Goal: Information Seeking & Learning: Learn about a topic

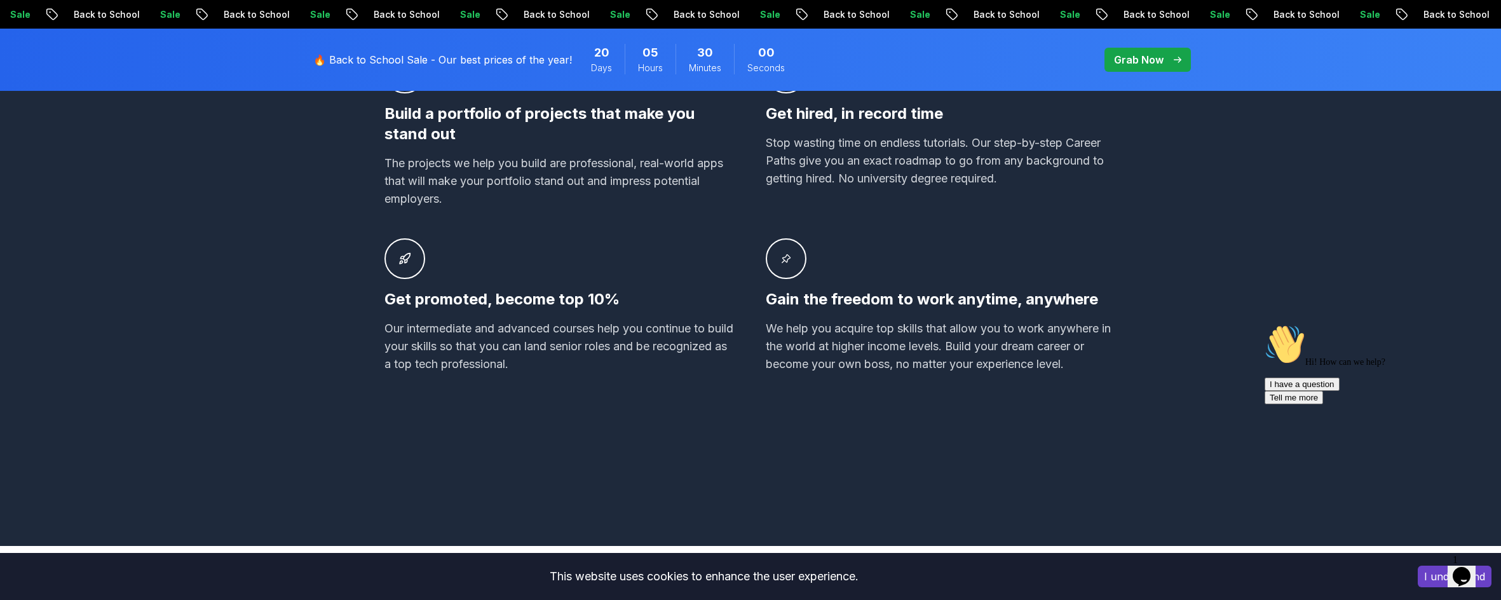
scroll to position [953, 0]
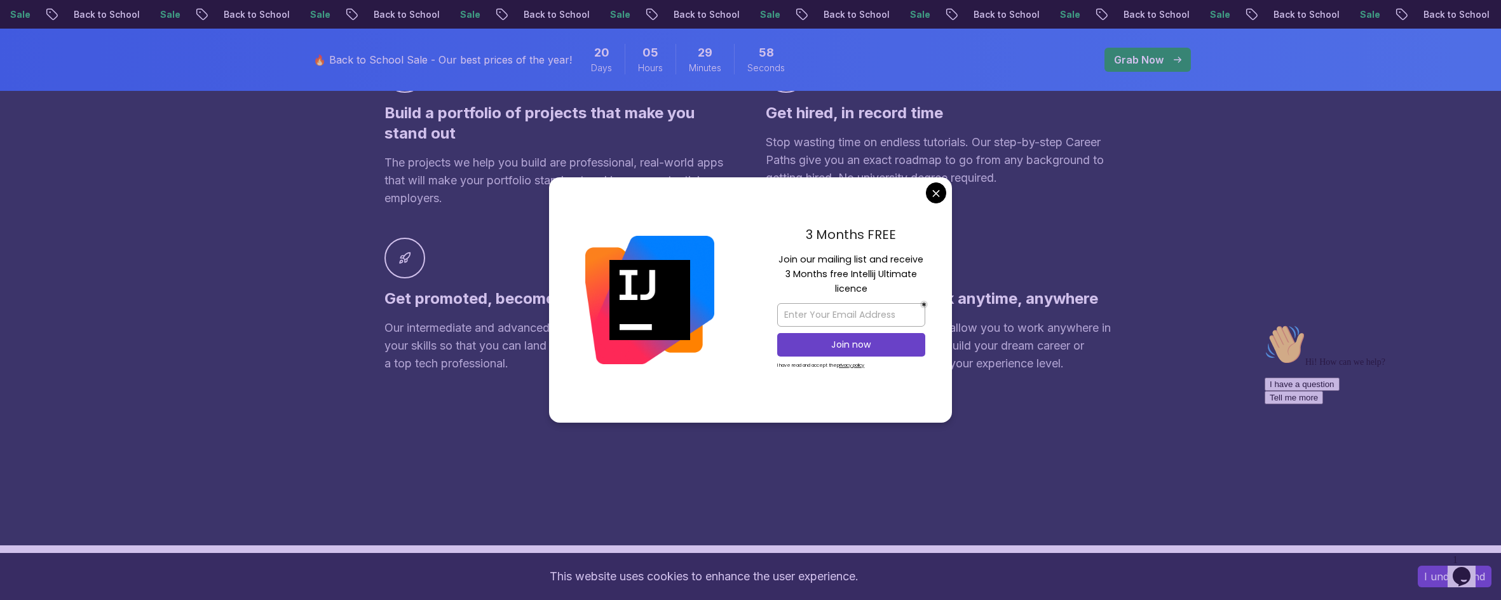
click at [828, 182] on div "3 Months FREE Join our mailing list and receive 3 Months free Intellij Ultimate…" at bounding box center [852, 299] width 202 height 245
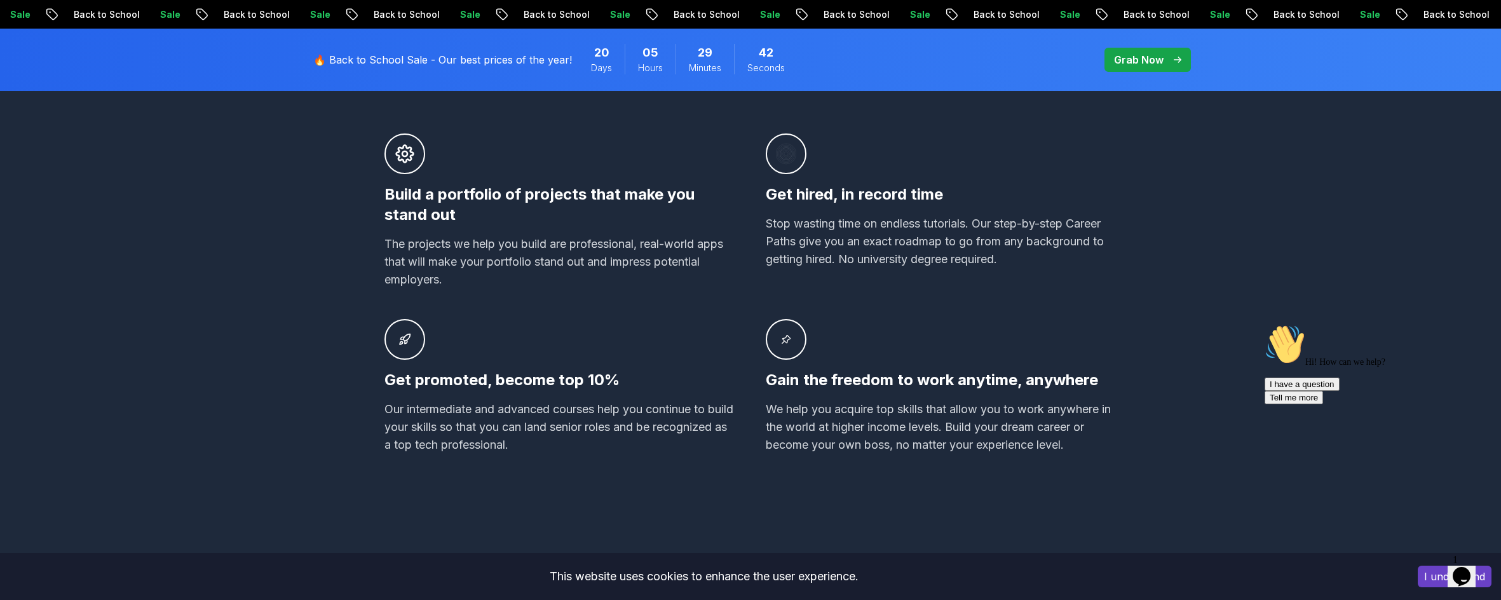
scroll to position [0, 0]
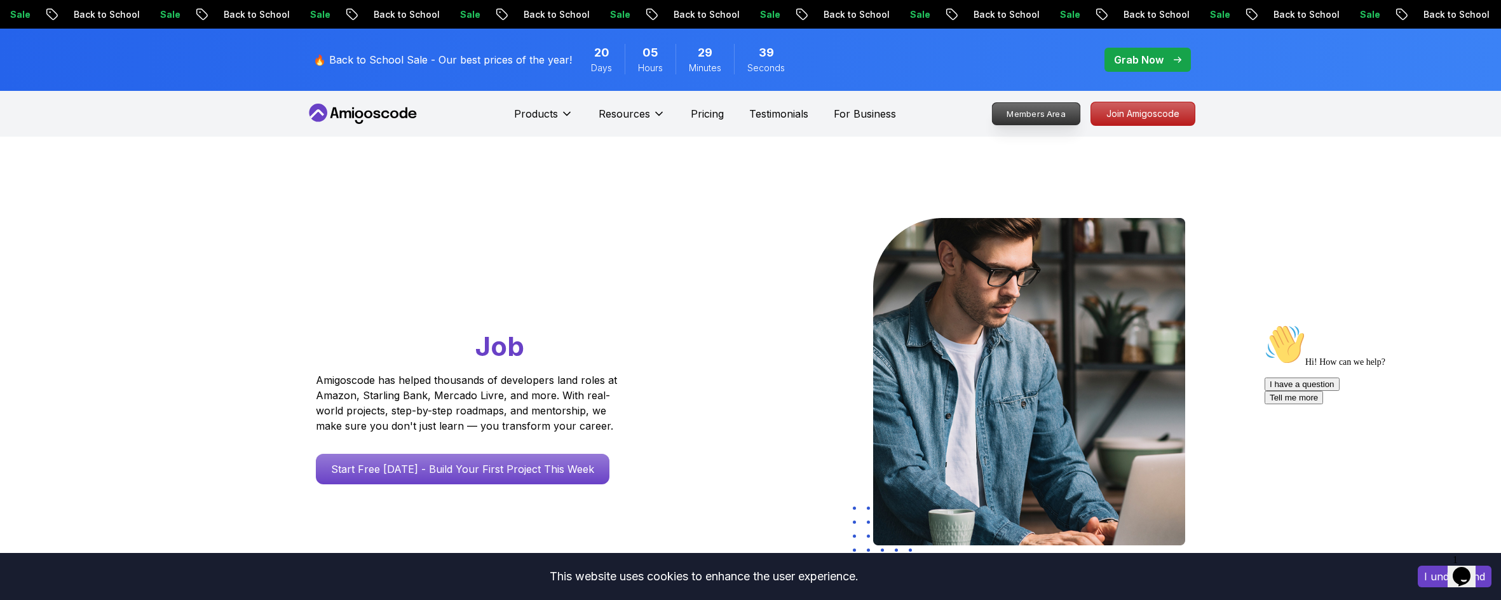
click at [828, 116] on p "Members Area" at bounding box center [1037, 114] width 88 height 22
click at [828, 106] on p "Join Amigoscode" at bounding box center [1143, 114] width 99 height 22
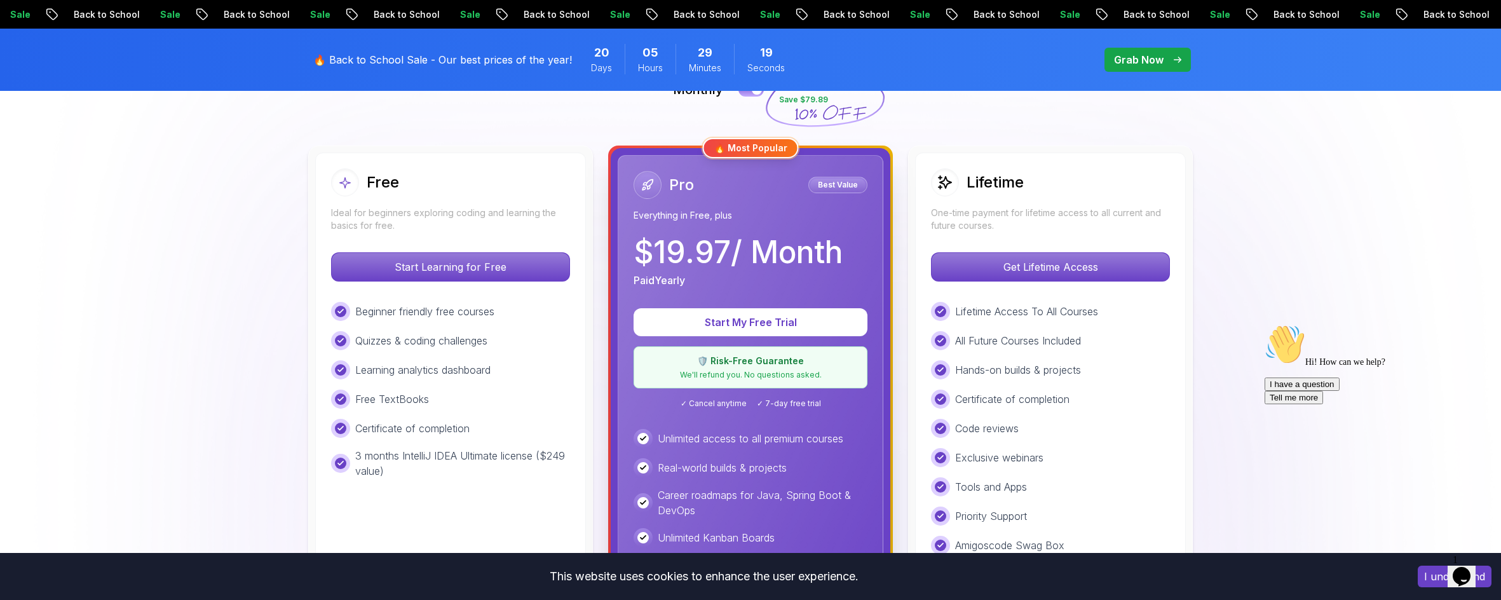
scroll to position [318, 0]
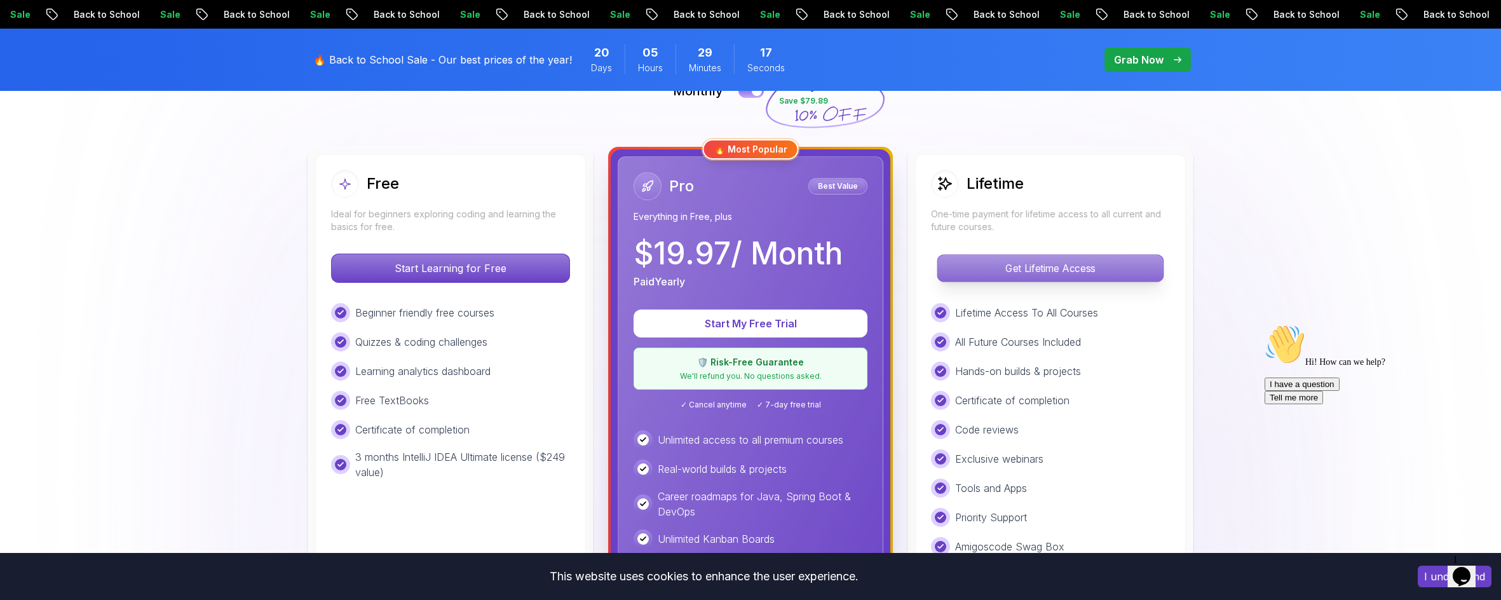
click at [828, 266] on p "Get Lifetime Access" at bounding box center [1051, 268] width 226 height 27
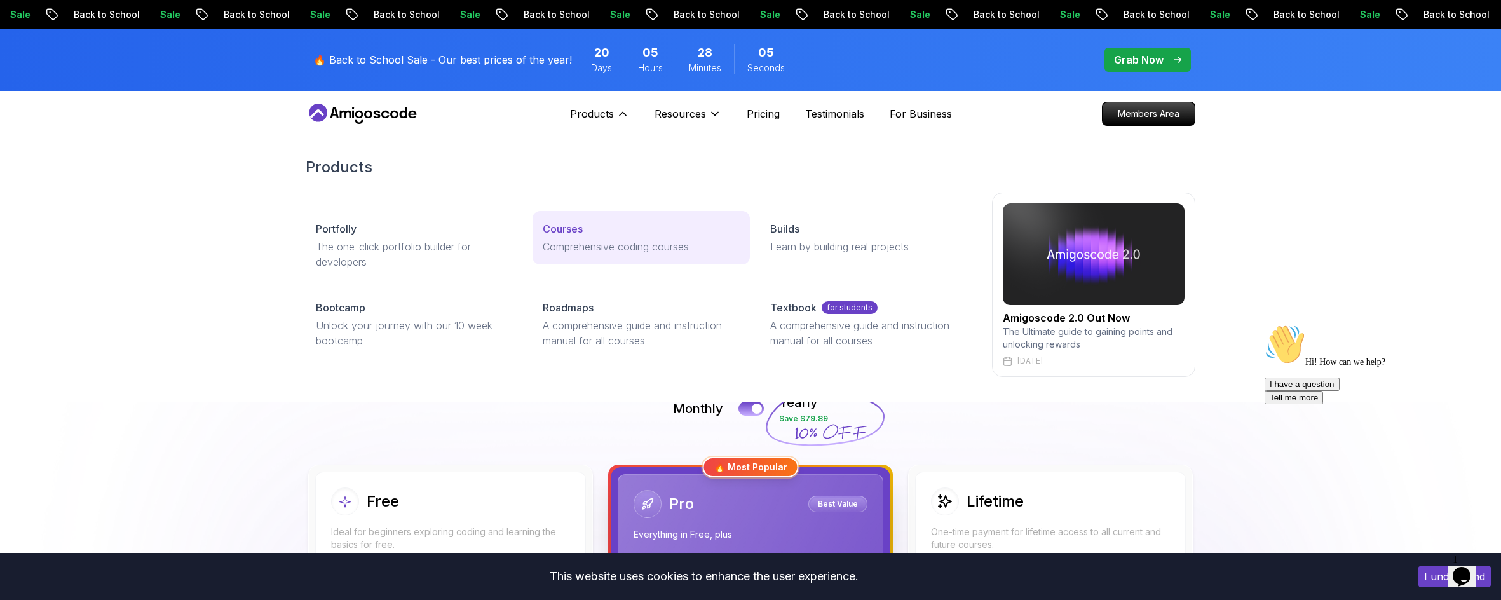
click at [638, 254] on link "Courses Comprehensive coding courses" at bounding box center [641, 237] width 217 height 53
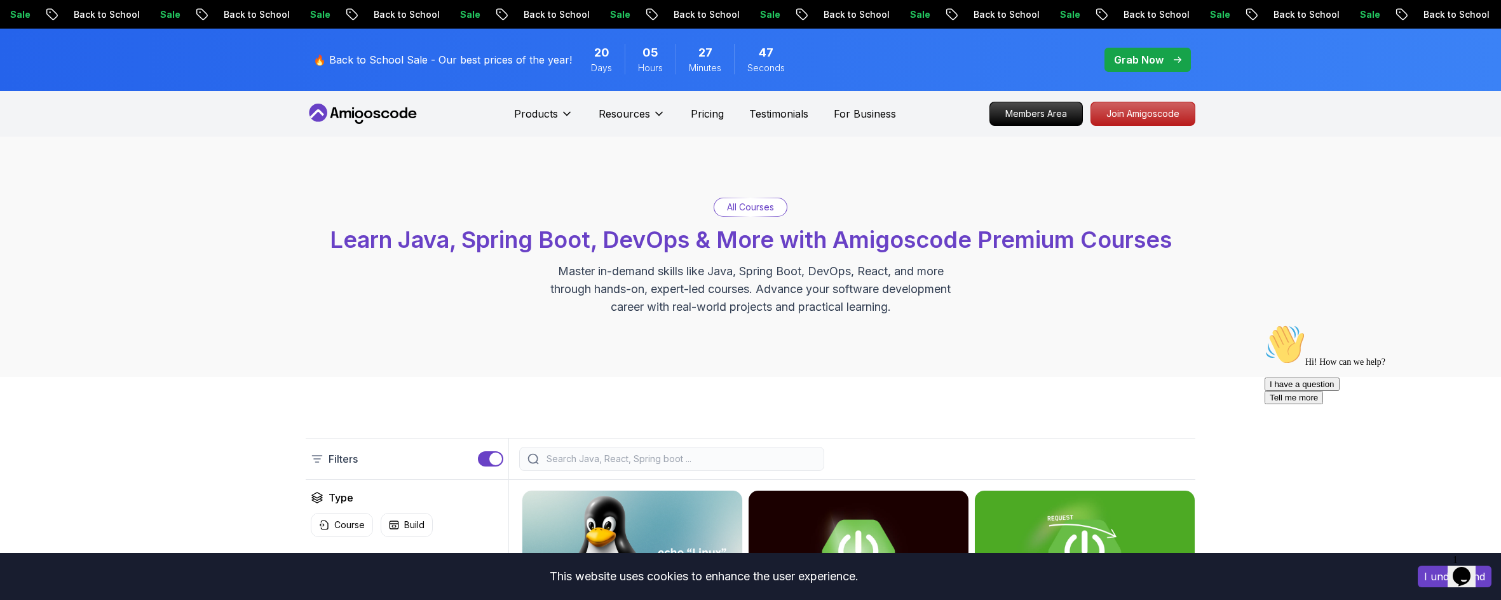
click at [828, 50] on span "pre-order" at bounding box center [1148, 60] width 86 height 24
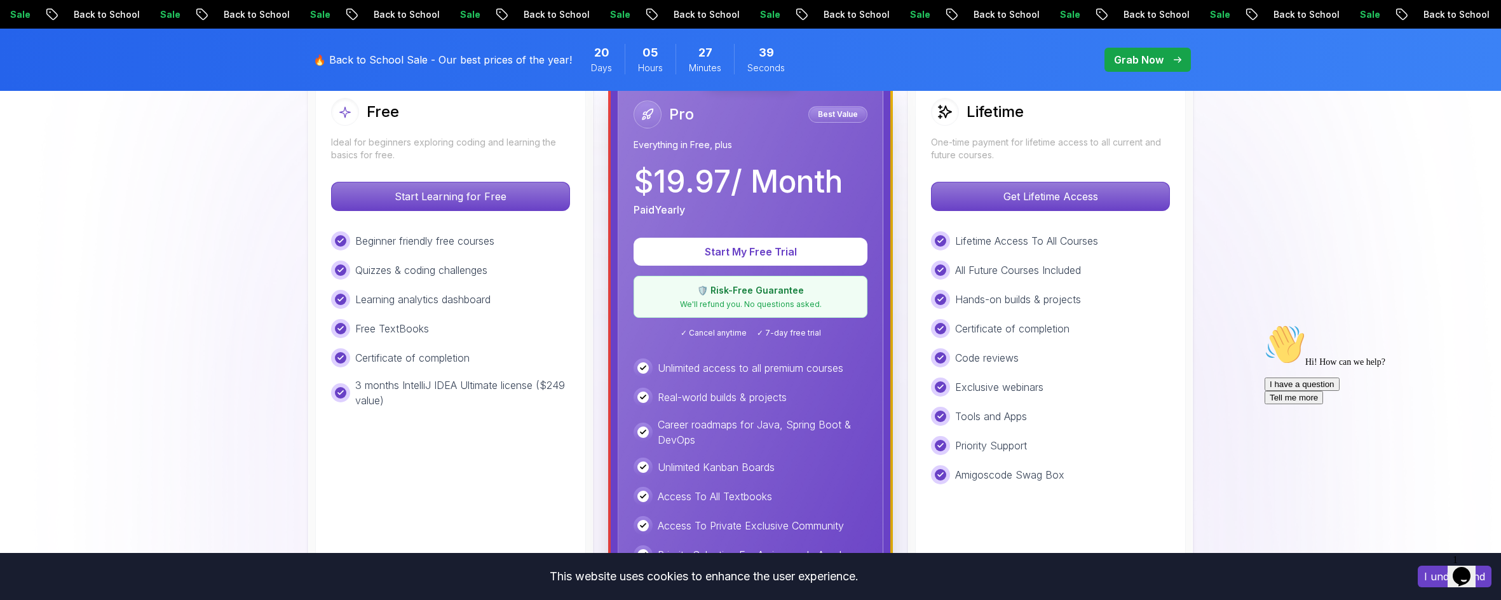
scroll to position [445, 0]
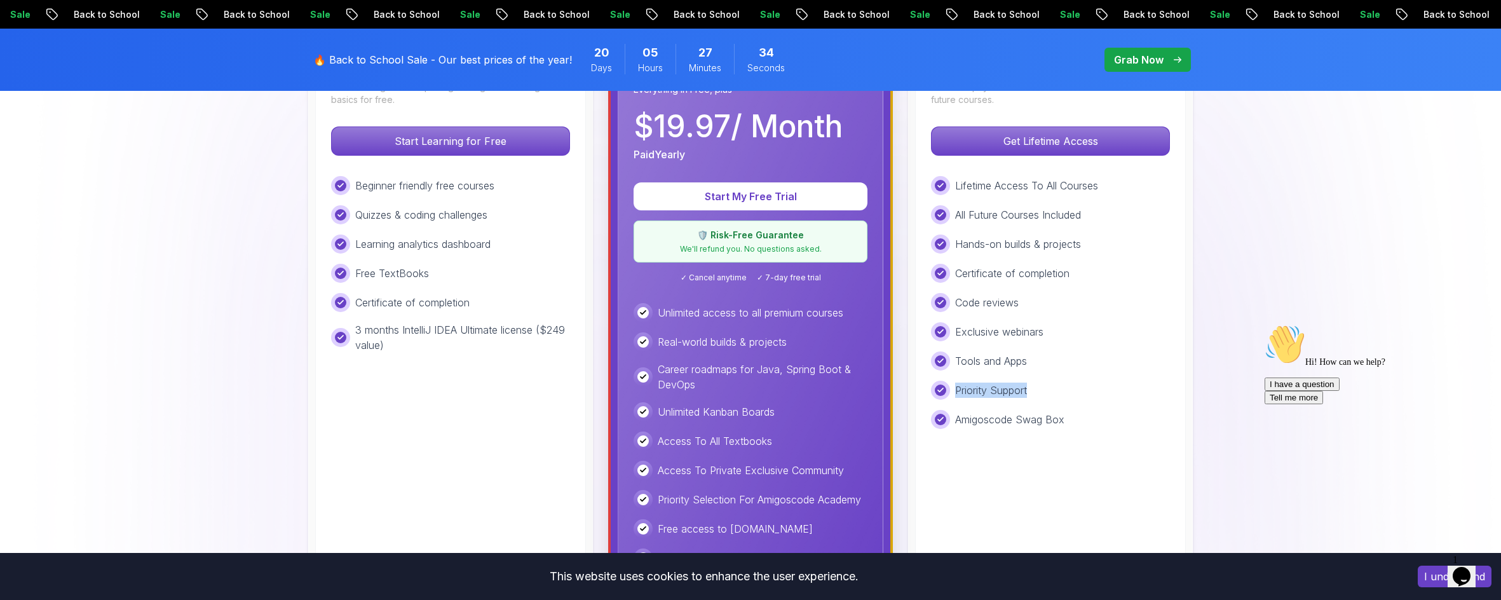
drag, startPoint x: 957, startPoint y: 391, endPoint x: 1038, endPoint y: 393, distance: 81.4
click at [828, 393] on div "Priority Support" at bounding box center [1050, 390] width 239 height 19
drag, startPoint x: 951, startPoint y: 187, endPoint x: 1113, endPoint y: 191, distance: 162.1
click at [828, 191] on div "Lifetime Access To All Courses" at bounding box center [1050, 185] width 239 height 19
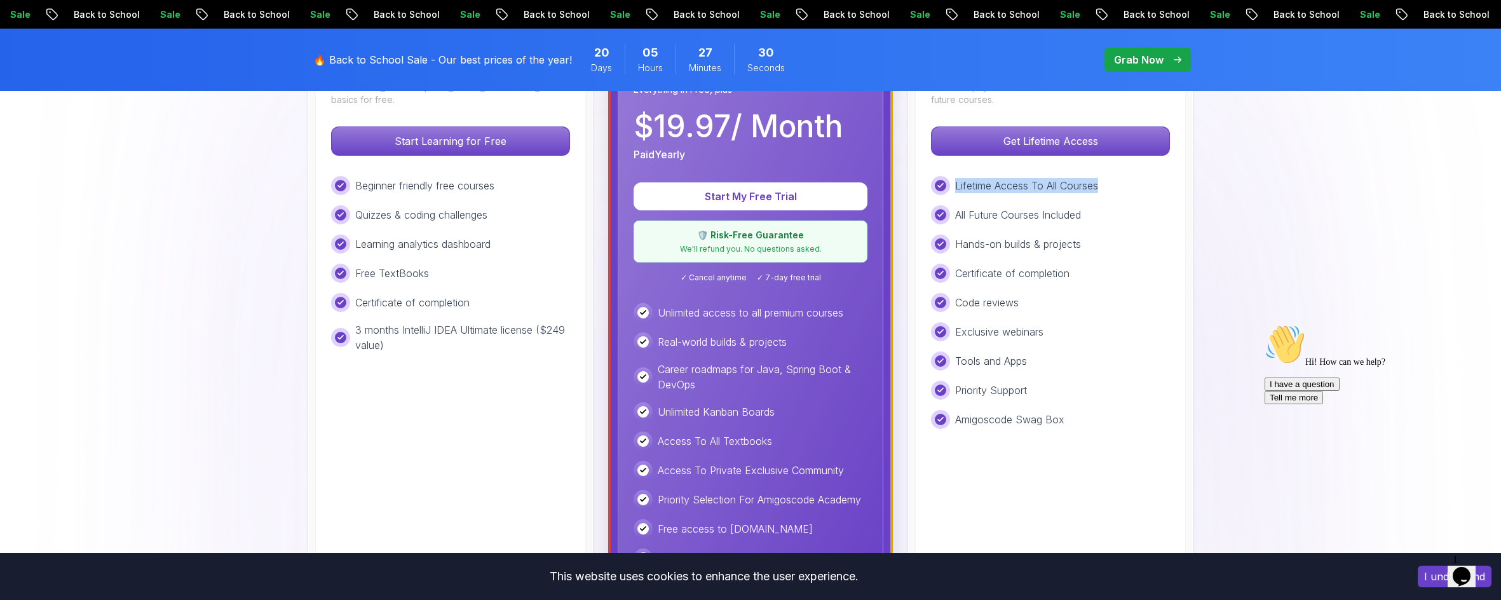
click at [828, 191] on div "Lifetime Access To All Courses" at bounding box center [1050, 185] width 239 height 19
drag, startPoint x: 946, startPoint y: 213, endPoint x: 1125, endPoint y: 218, distance: 179.3
click at [828, 218] on div "All Future Courses Included" at bounding box center [1050, 214] width 239 height 19
drag, startPoint x: 1125, startPoint y: 218, endPoint x: 1018, endPoint y: 242, distance: 109.5
click at [828, 218] on div "All Future Courses Included" at bounding box center [1050, 214] width 239 height 19
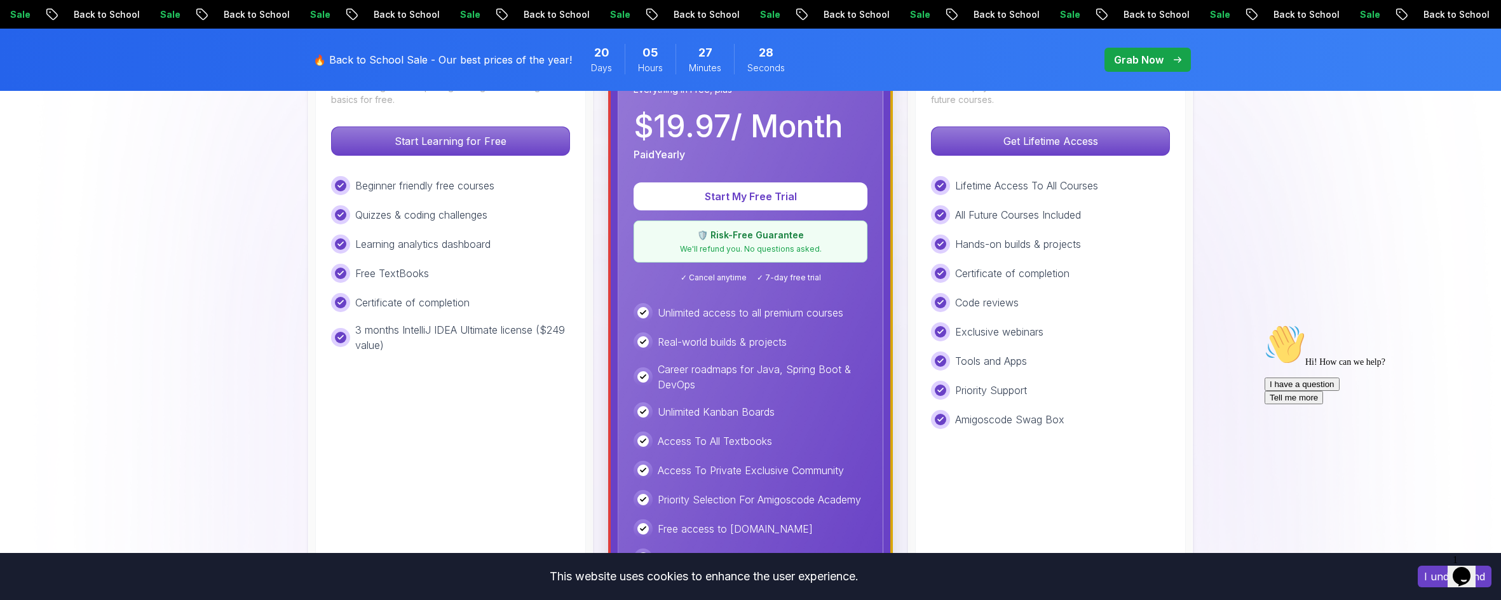
click at [828, 243] on div "Hands-on builds & projects" at bounding box center [1050, 244] width 239 height 19
drag, startPoint x: 999, startPoint y: 306, endPoint x: 1034, endPoint y: 308, distance: 34.4
click at [828, 308] on div "Code reviews" at bounding box center [1050, 302] width 239 height 19
drag, startPoint x: 948, startPoint y: 332, endPoint x: 1062, endPoint y: 331, distance: 113.8
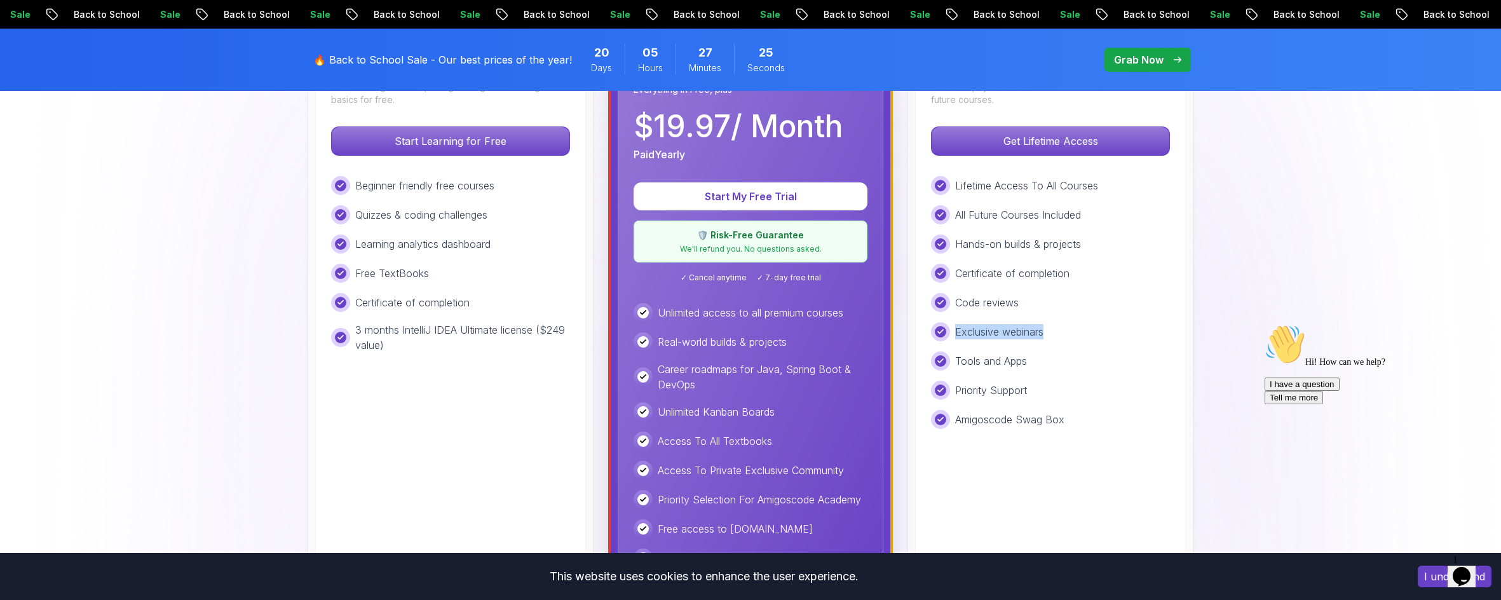
click at [828, 331] on div "Exclusive webinars" at bounding box center [1050, 331] width 239 height 19
drag, startPoint x: 957, startPoint y: 357, endPoint x: 1069, endPoint y: 360, distance: 111.3
click at [828, 360] on div "Tools and Apps" at bounding box center [1050, 361] width 239 height 19
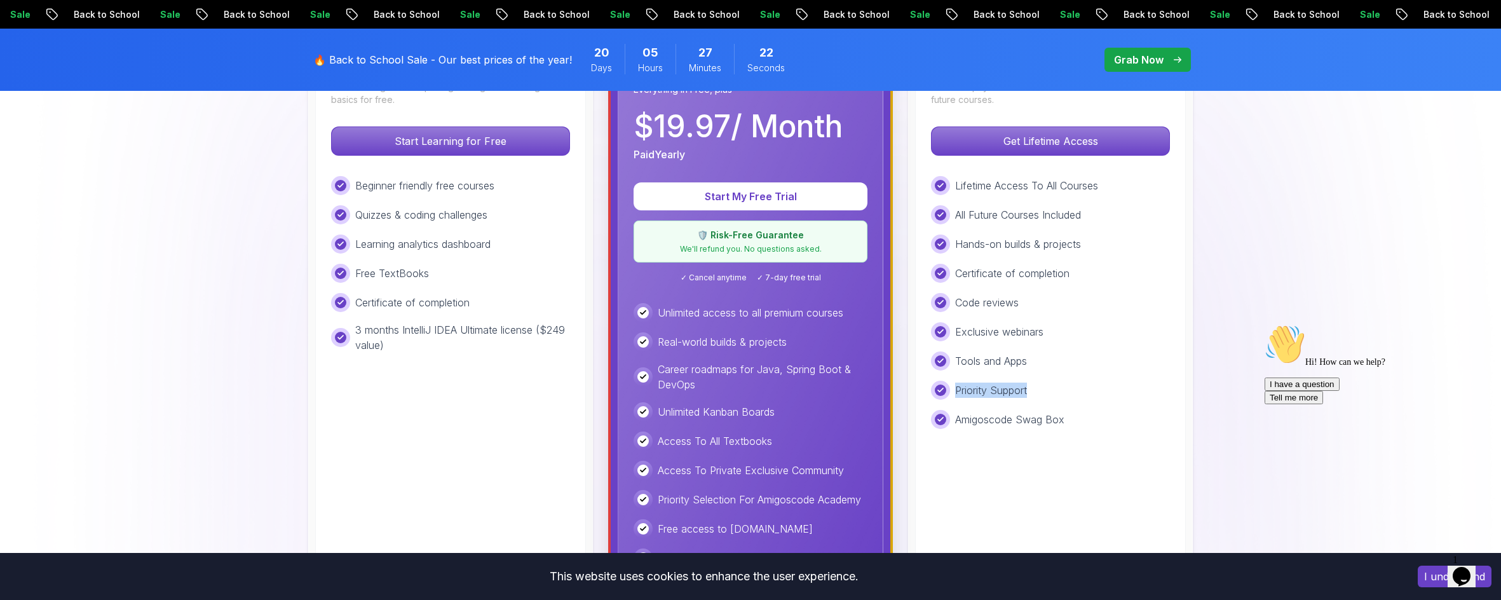
drag, startPoint x: 949, startPoint y: 390, endPoint x: 1103, endPoint y: 391, distance: 154.5
click at [828, 391] on div "Priority Support" at bounding box center [1050, 390] width 239 height 19
click at [828, 385] on div "Priority Support" at bounding box center [1050, 390] width 239 height 19
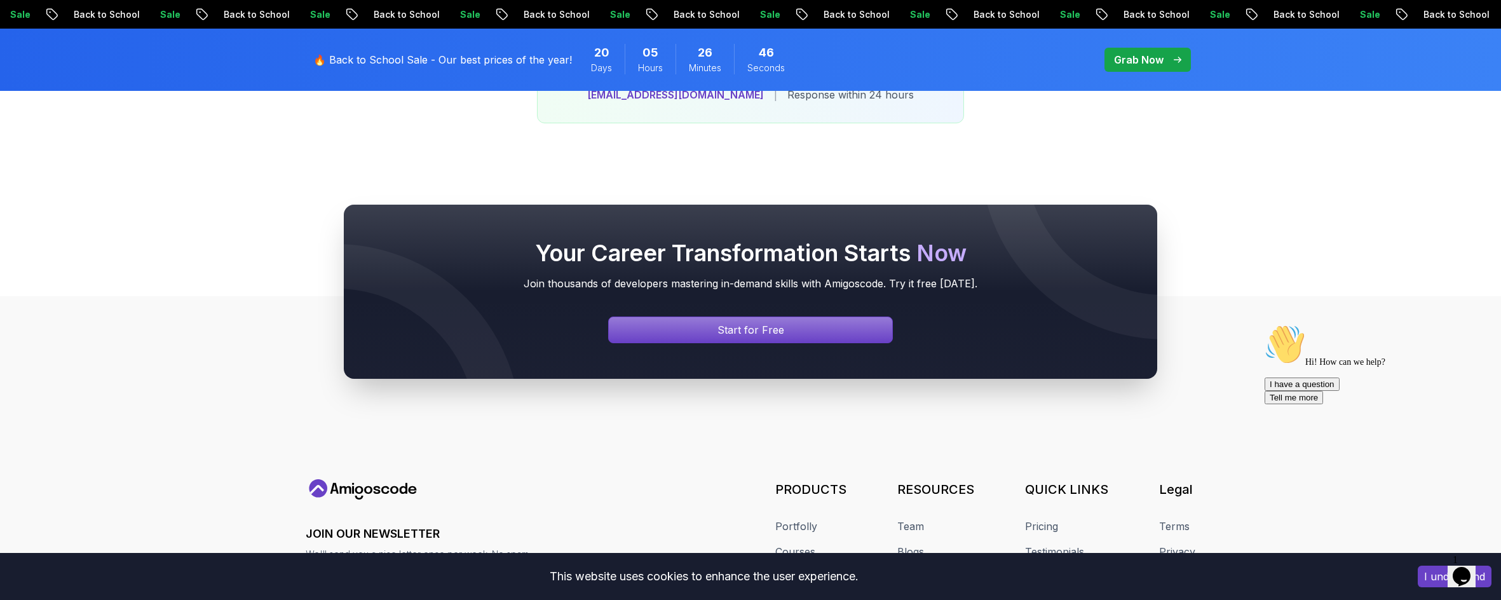
scroll to position [5449, 0]
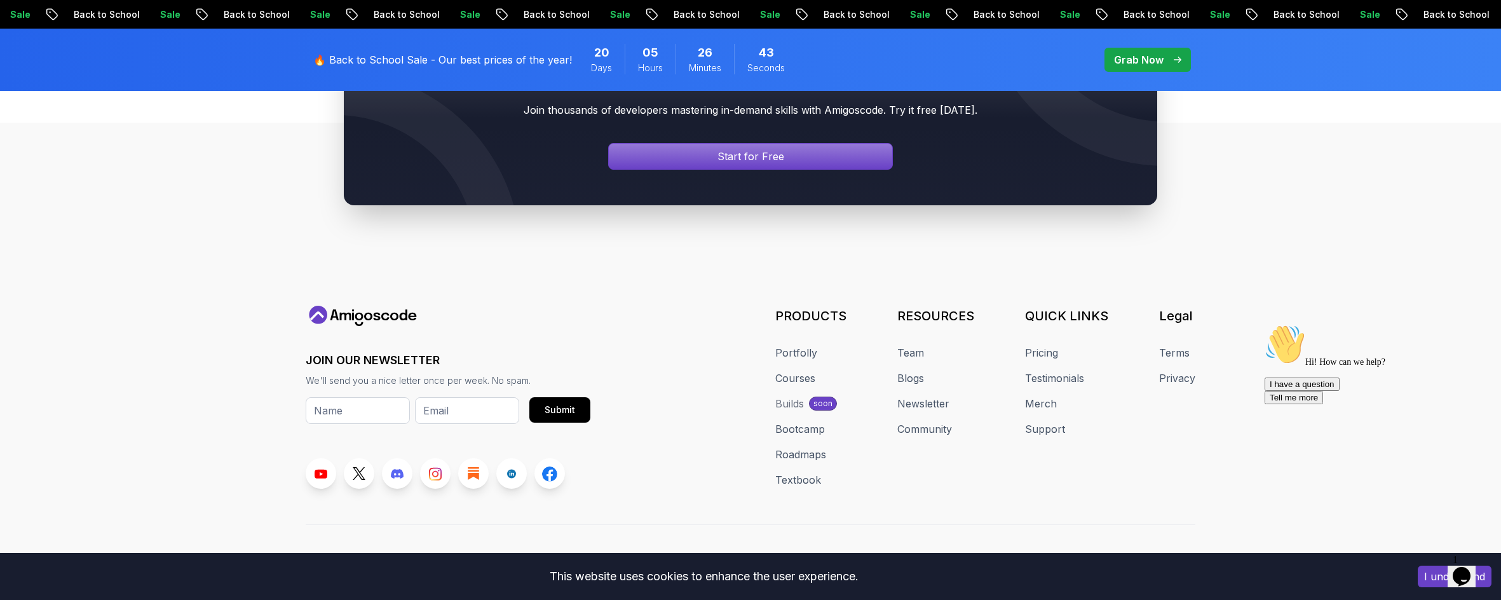
click at [800, 396] on div "Builds" at bounding box center [789, 403] width 29 height 15
click at [798, 371] on link "Courses" at bounding box center [795, 378] width 40 height 15
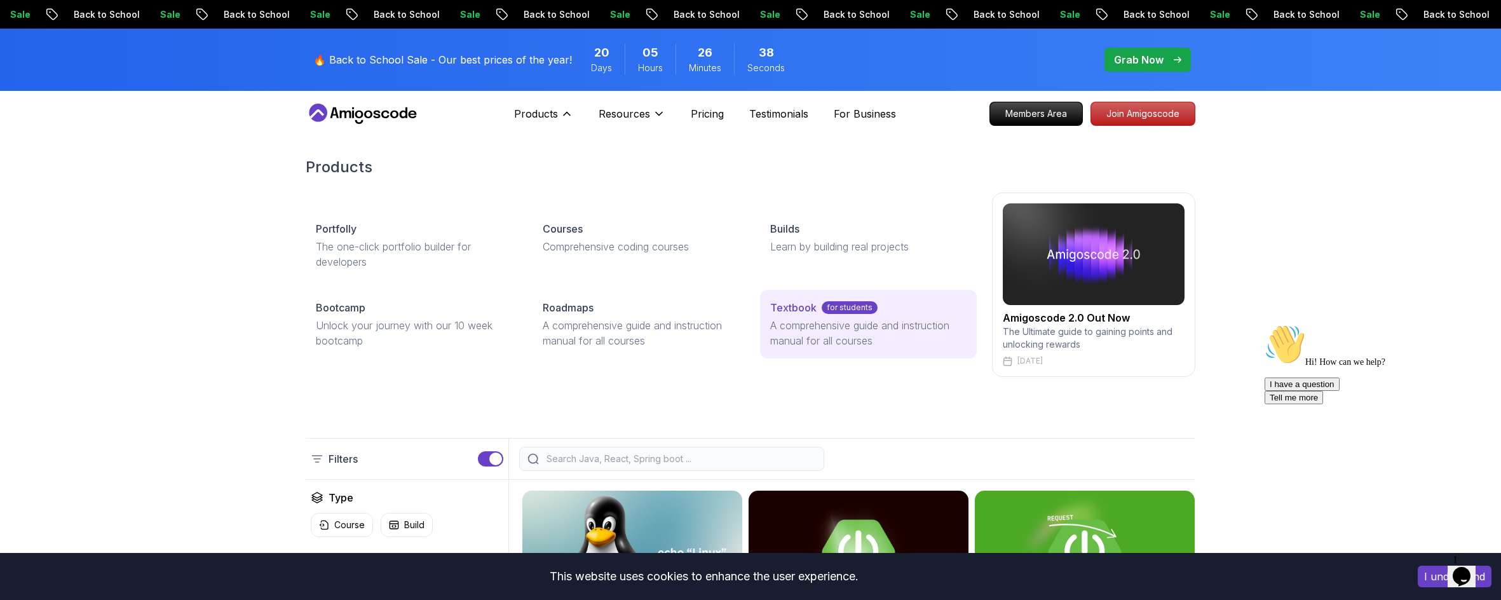
click at [828, 326] on p "A comprehensive guide and instruction manual for all courses" at bounding box center [868, 333] width 196 height 31
